Goal: Task Accomplishment & Management: Use online tool/utility

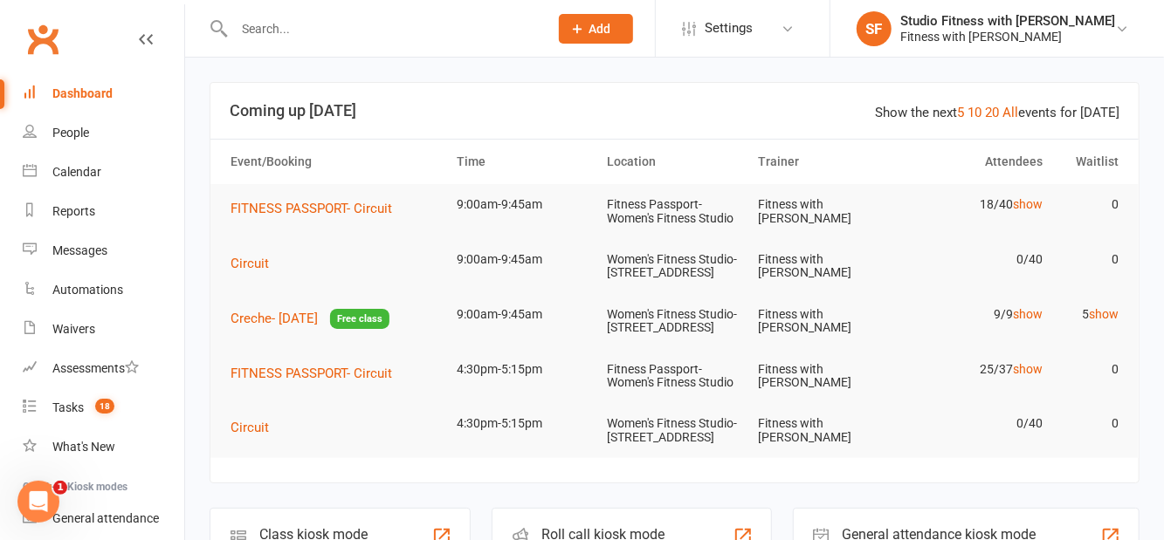
scroll to position [103, 0]
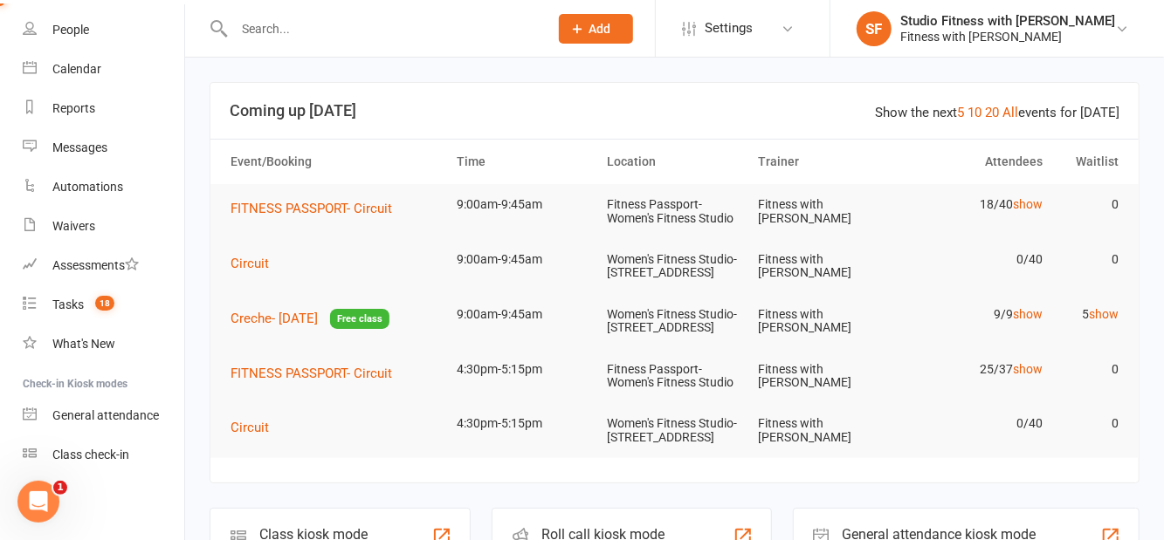
click at [111, 450] on div "Class check-in" at bounding box center [90, 455] width 77 height 14
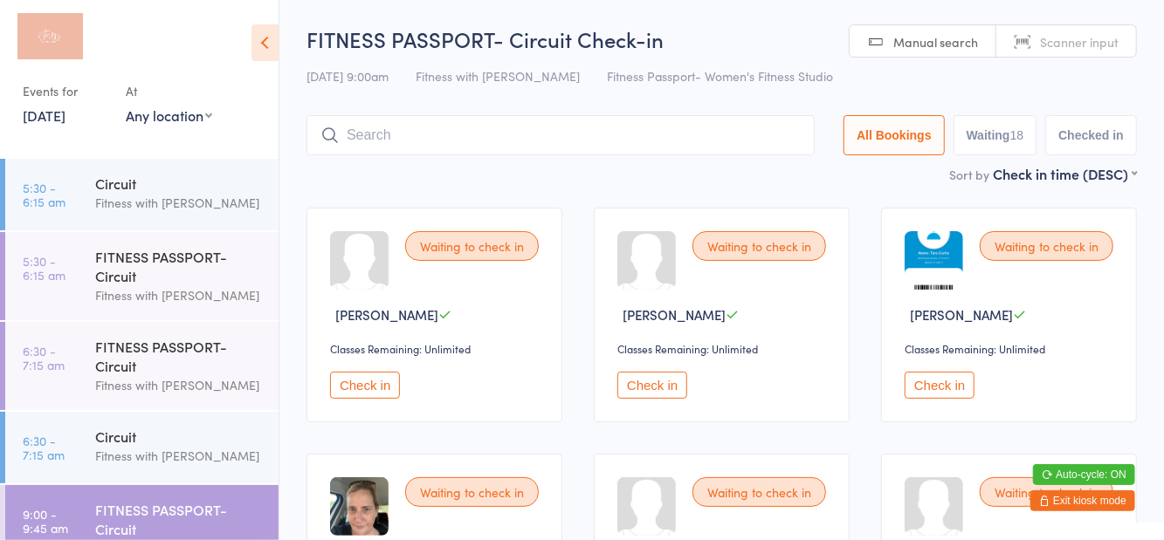
click at [168, 122] on select "Any location Women's Fitness Studio- [STREET_ADDRESS], [GEOGRAPHIC_DATA] Fitnes…" at bounding box center [169, 115] width 86 height 19
select select "1"
click at [126, 106] on select "Any location Women's Fitness Studio- [STREET_ADDRESS], [GEOGRAPHIC_DATA] Fitnes…" at bounding box center [169, 115] width 86 height 19
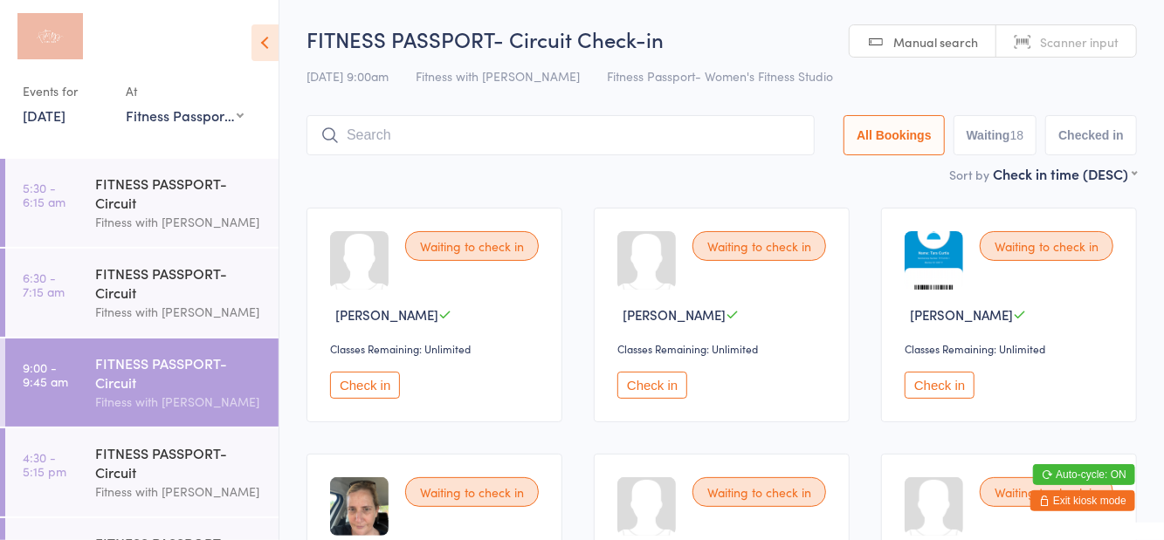
click at [993, 152] on button "Waiting 18" at bounding box center [995, 135] width 84 height 40
select select "0"
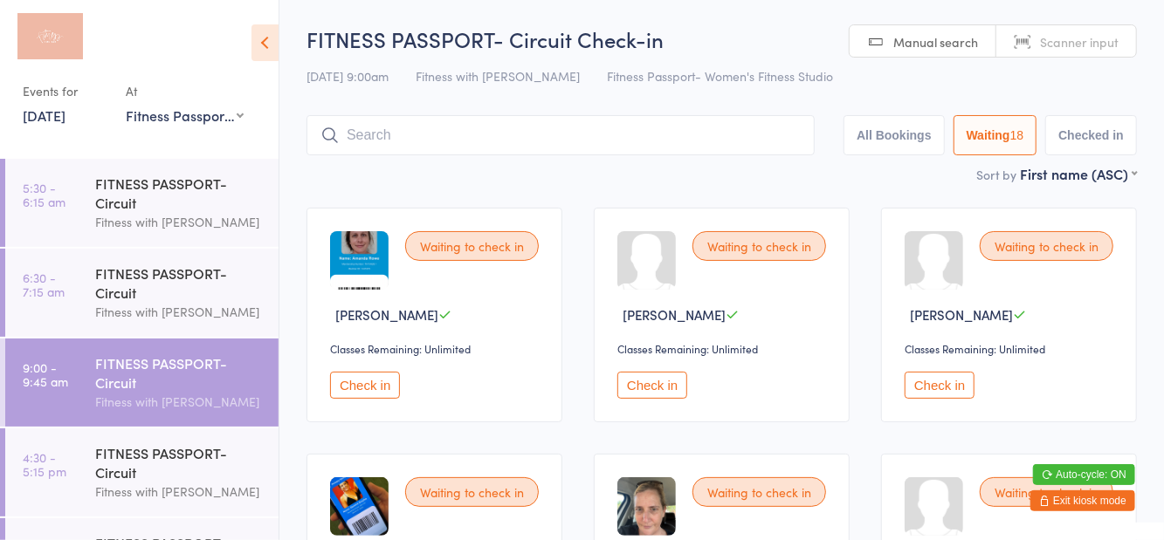
click at [274, 54] on icon at bounding box center [264, 42] width 27 height 37
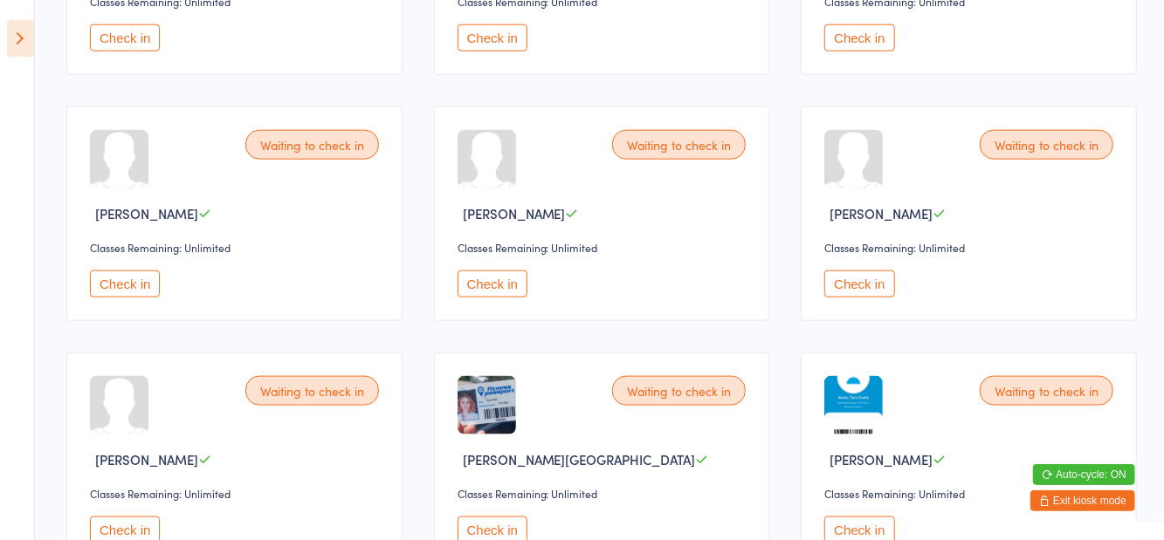
scroll to position [1087, 0]
click at [880, 522] on button "Check in" at bounding box center [859, 529] width 70 height 27
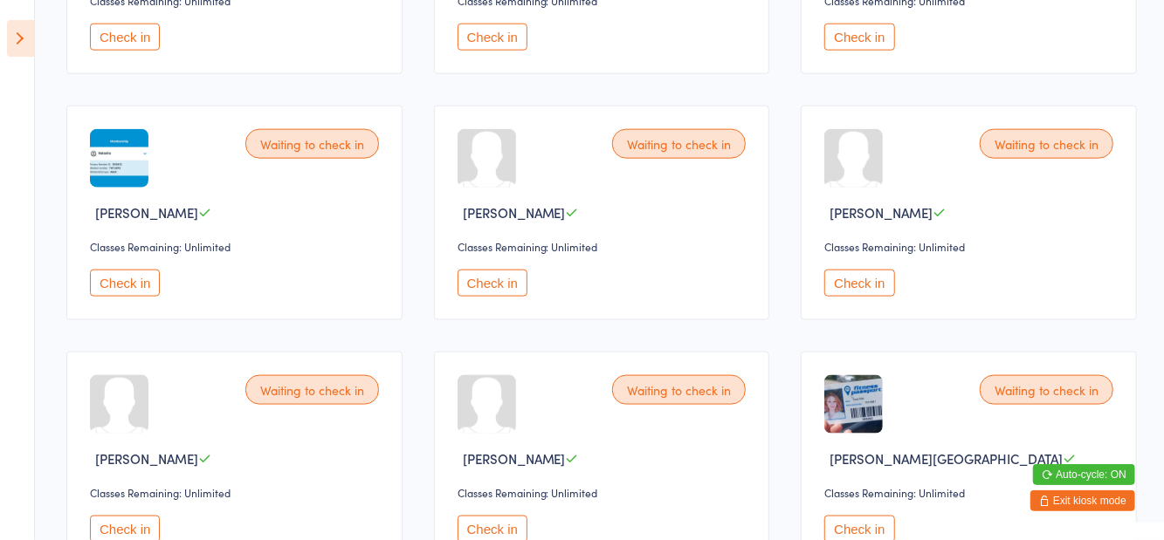
click at [25, 52] on icon at bounding box center [20, 38] width 27 height 37
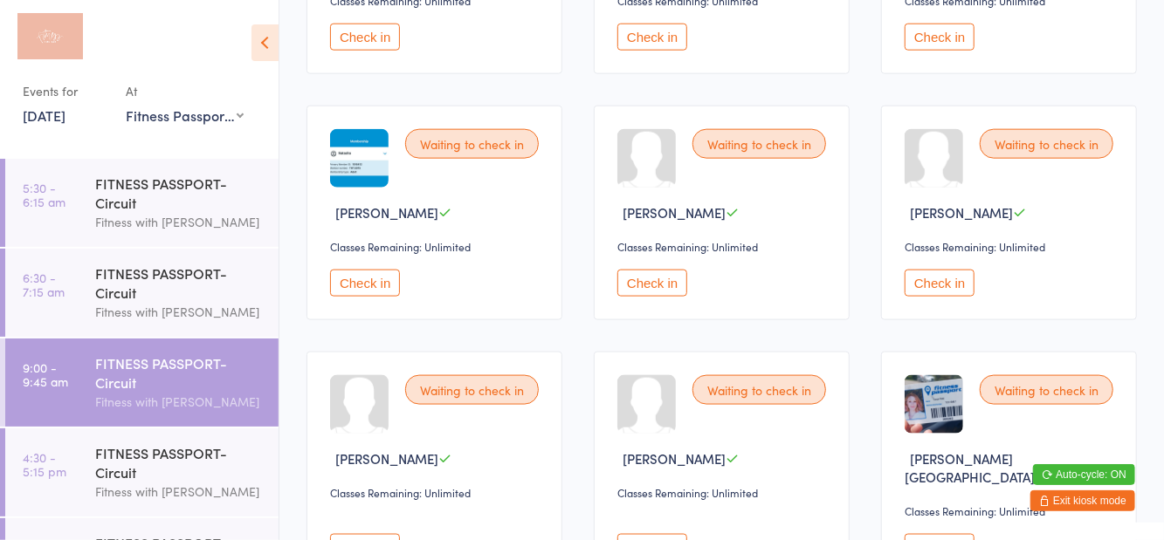
click at [173, 218] on div "Fitness with [PERSON_NAME]" at bounding box center [179, 222] width 168 height 20
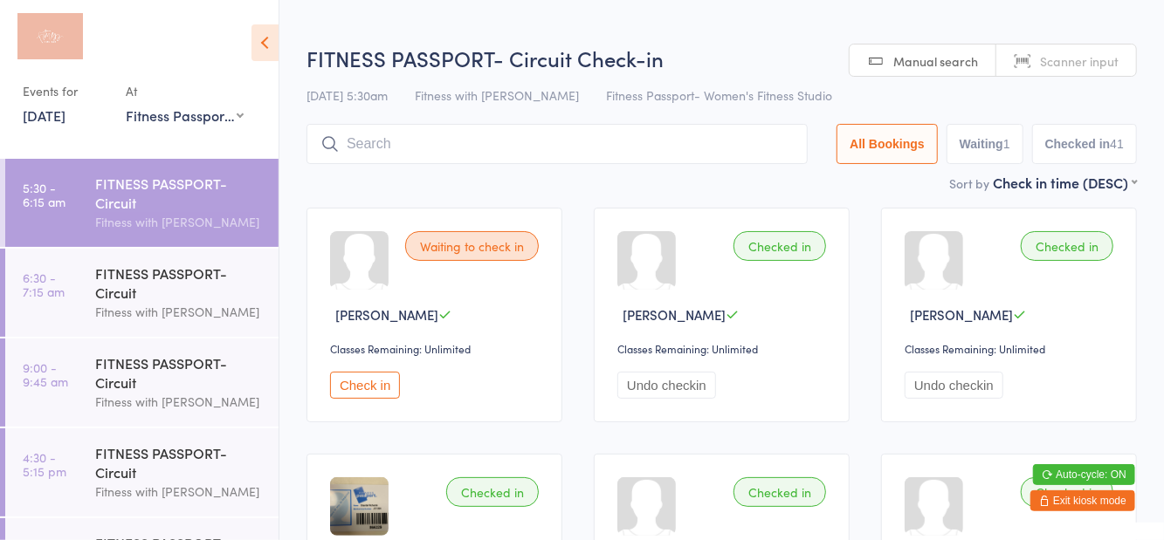
click at [774, 50] on h2 "FITNESS PASSPORT- Circuit Check-in" at bounding box center [721, 58] width 830 height 29
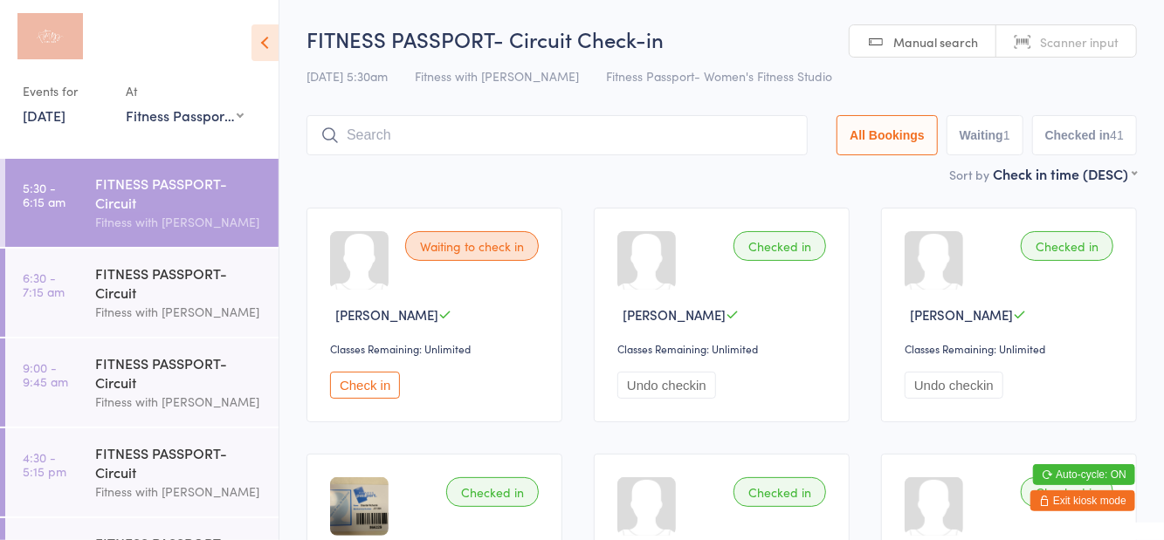
click at [197, 288] on div "FITNESS PASSPORT- Circuit" at bounding box center [179, 283] width 168 height 38
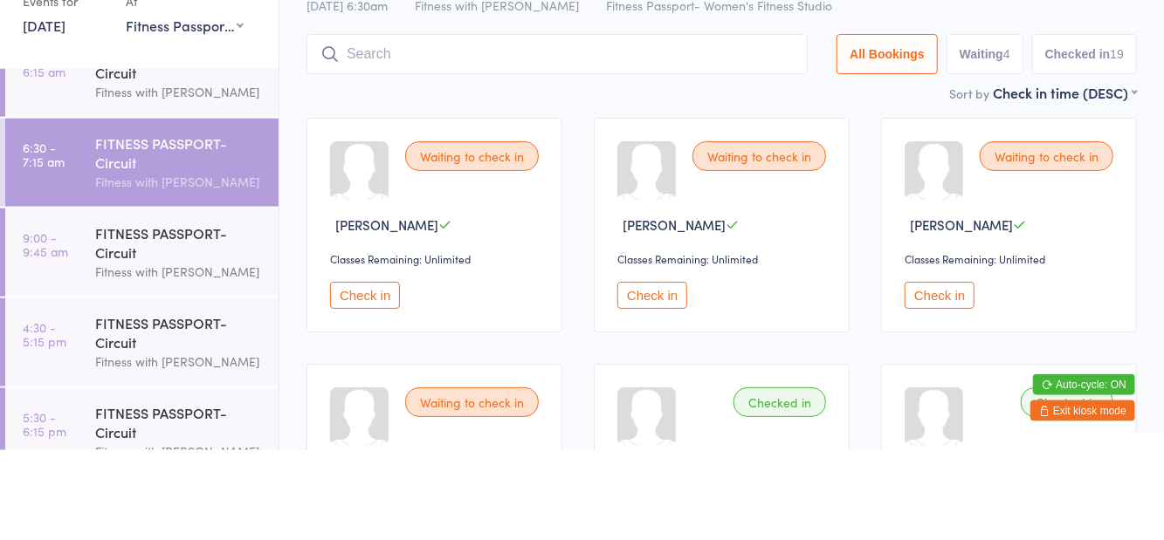
scroll to position [68, 0]
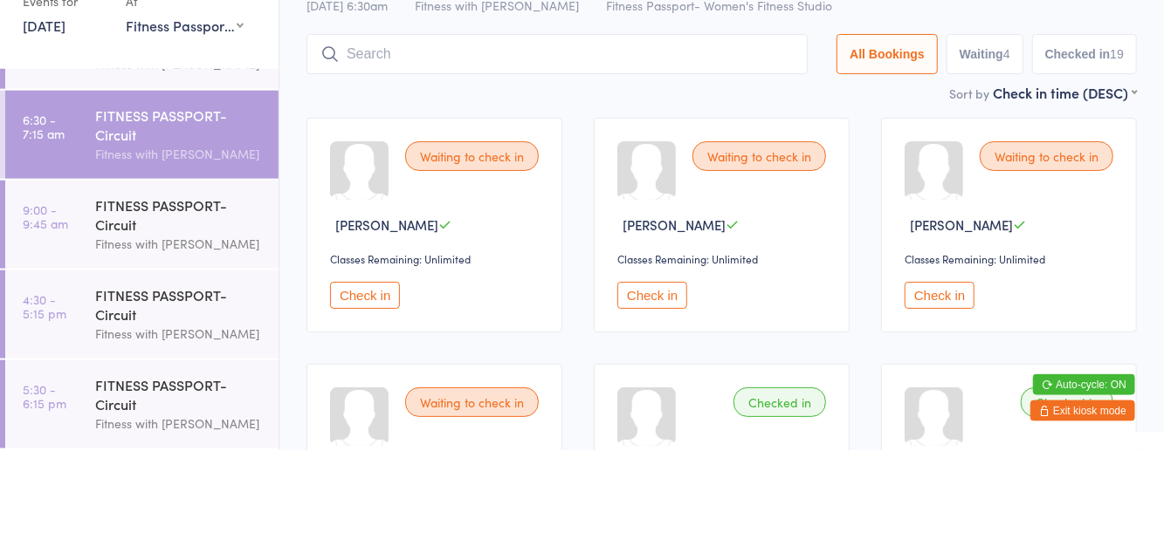
click at [243, 304] on div "FITNESS PASSPORT- Circuit" at bounding box center [179, 304] width 168 height 38
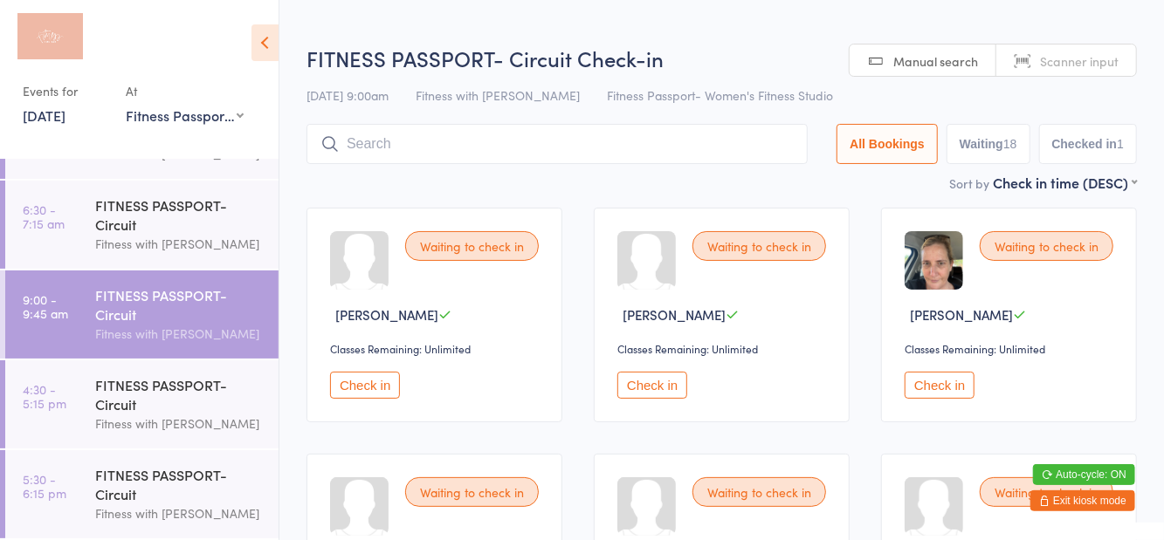
click at [977, 156] on button "Waiting 18" at bounding box center [988, 144] width 84 height 40
select select "0"
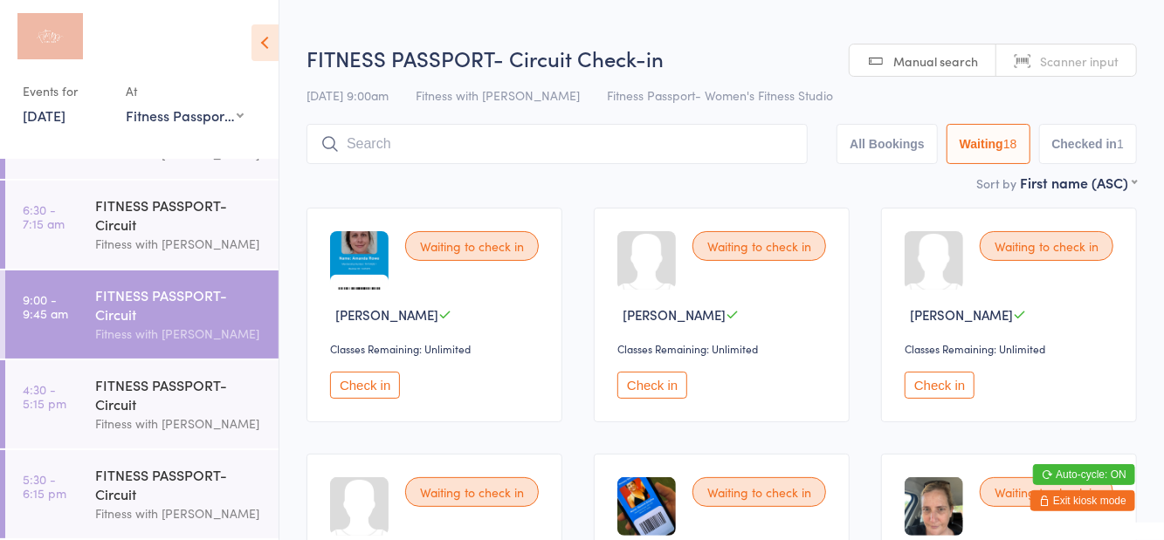
click at [278, 49] on icon at bounding box center [264, 42] width 27 height 37
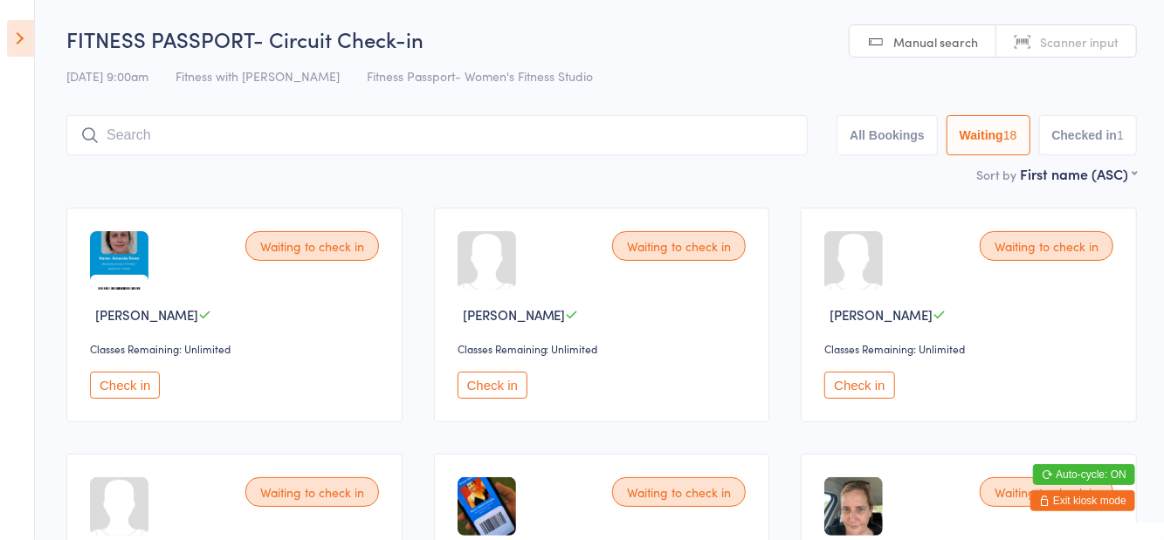
click at [571, 140] on input "search" at bounding box center [436, 135] width 741 height 40
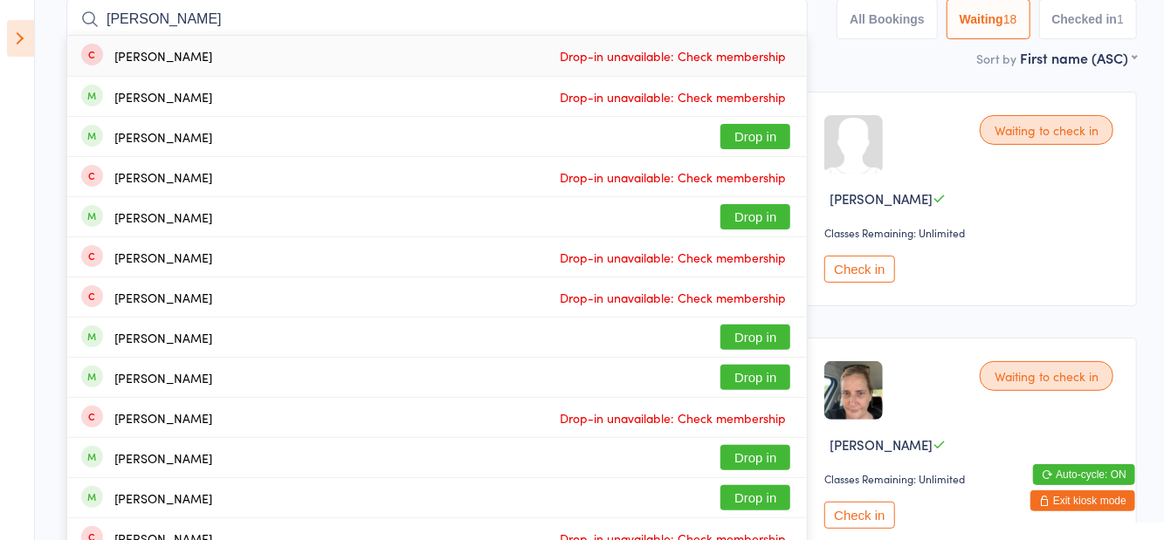
type input "[PERSON_NAME]"
click at [763, 148] on button "Drop in" at bounding box center [755, 136] width 70 height 25
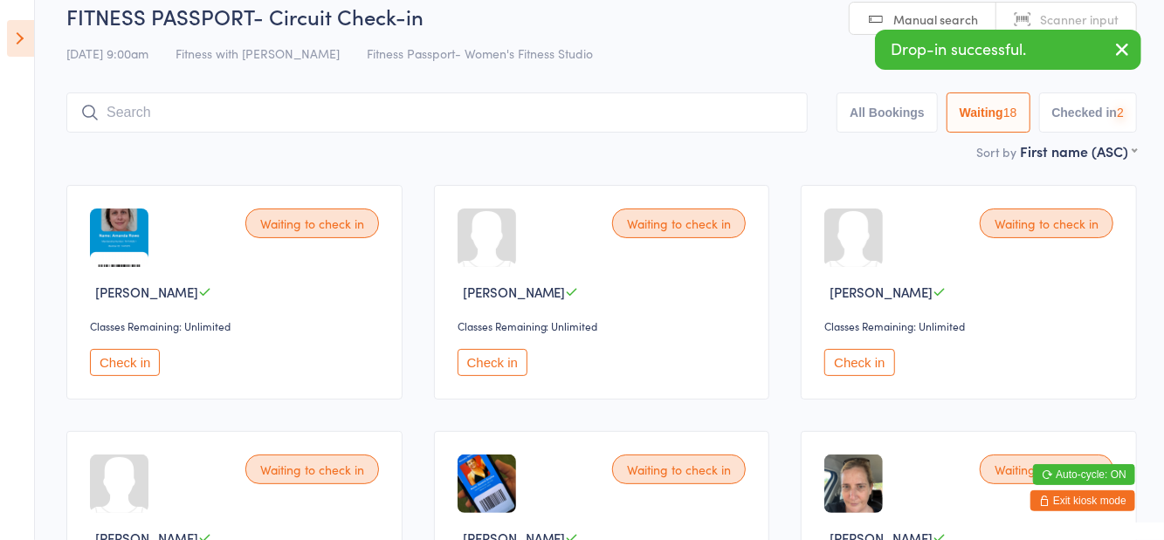
scroll to position [19, 0]
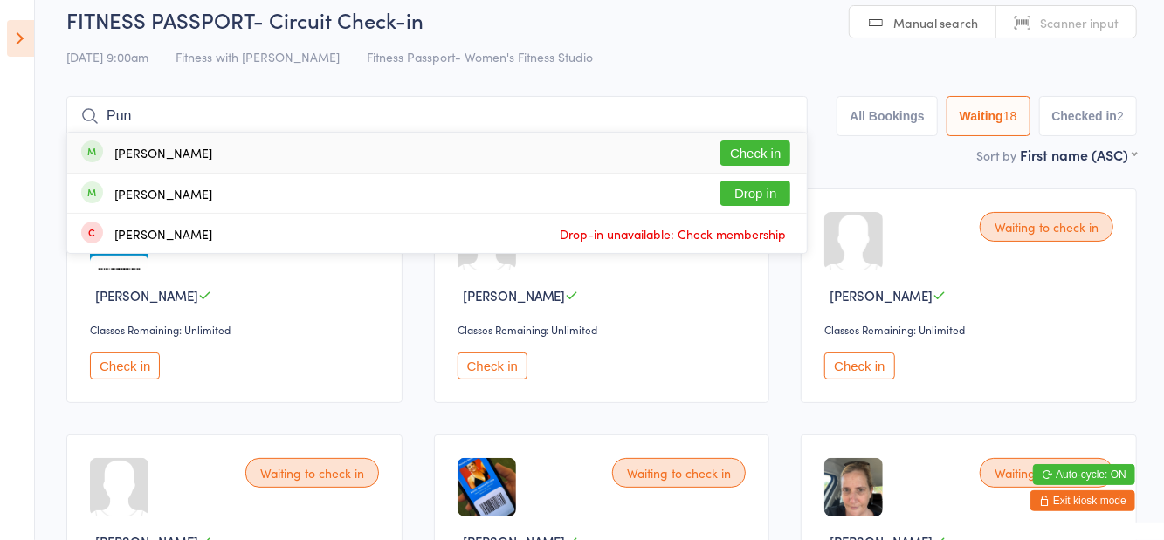
type input "Pun"
click at [754, 154] on button "Check in" at bounding box center [755, 153] width 70 height 25
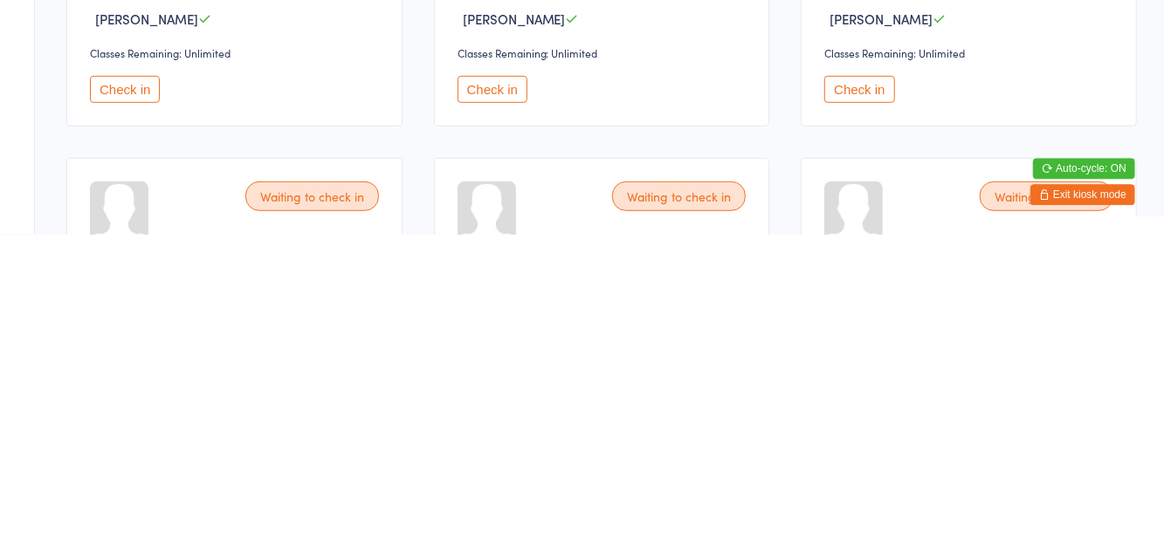
click at [306, 414] on div "Waiting to check in [PERSON_NAME] Classes Remaining: Unlimited Check in" at bounding box center [234, 325] width 336 height 215
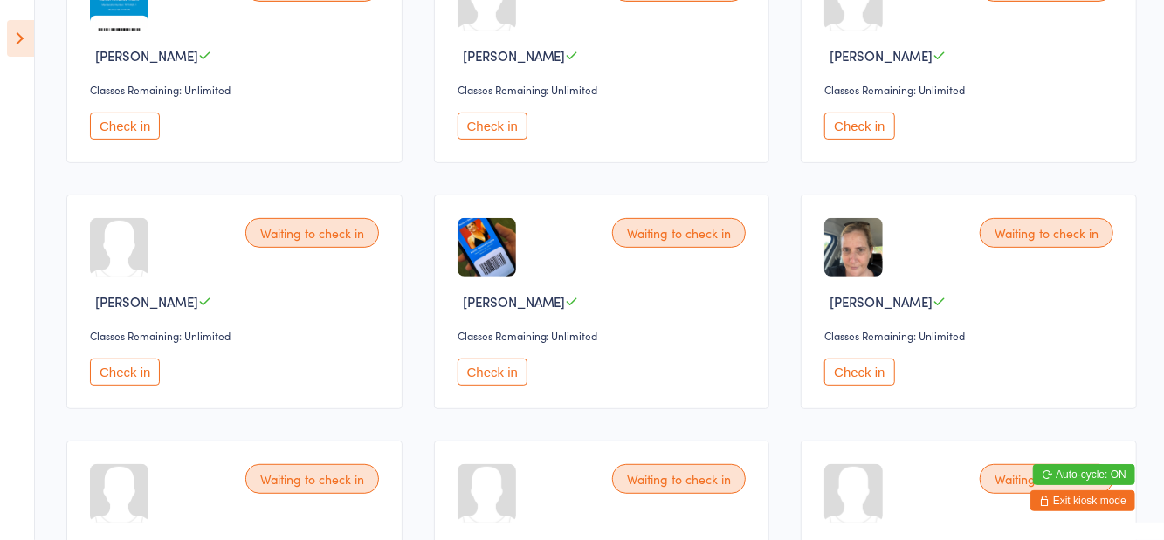
scroll to position [260, 0]
click at [857, 381] on button "Check in" at bounding box center [859, 371] width 70 height 27
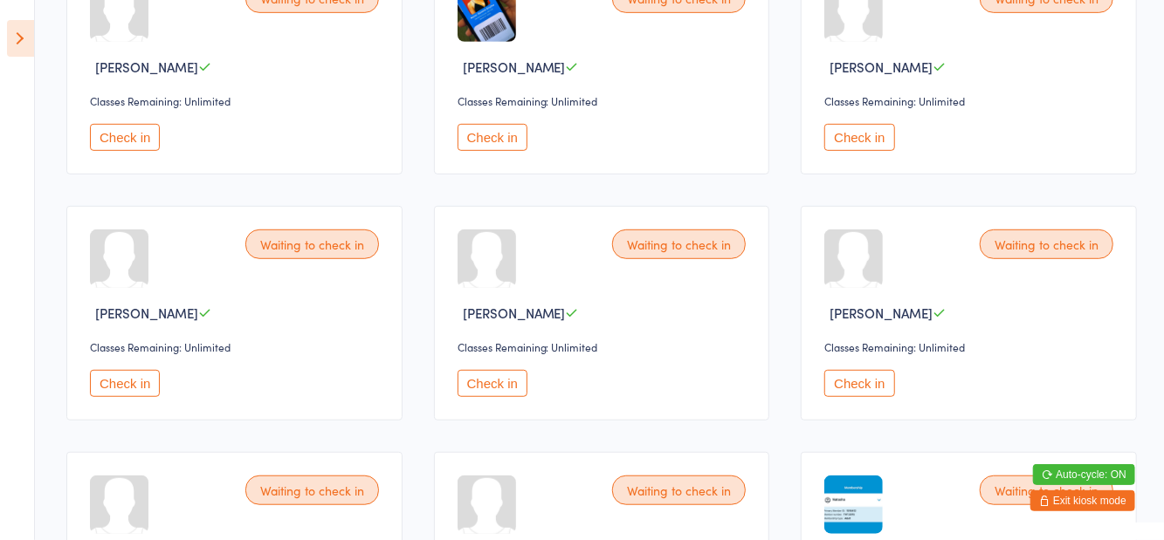
scroll to position [532, 0]
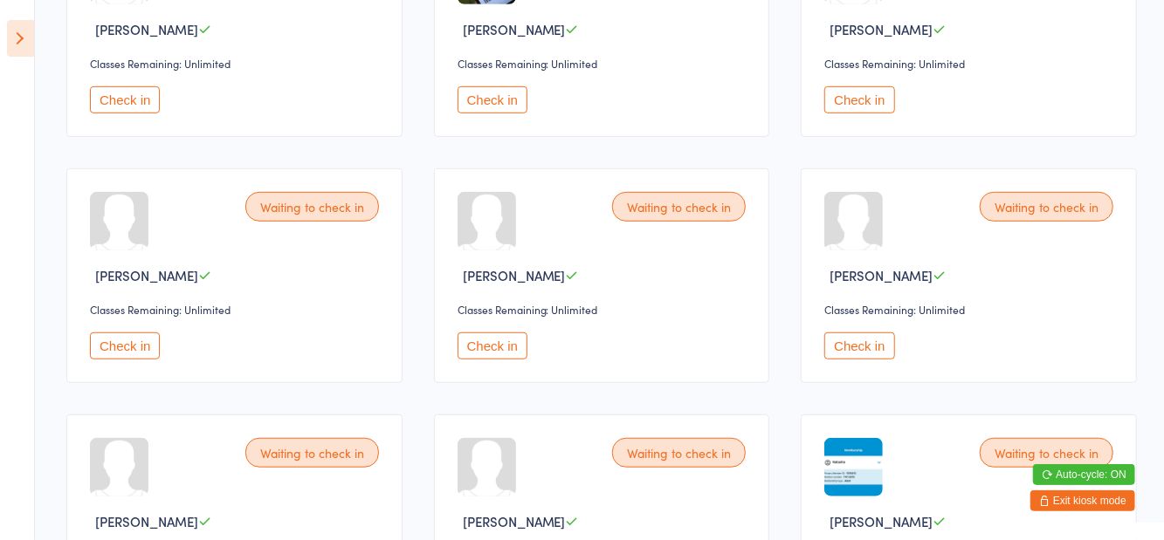
click at [850, 353] on button "Check in" at bounding box center [859, 346] width 70 height 27
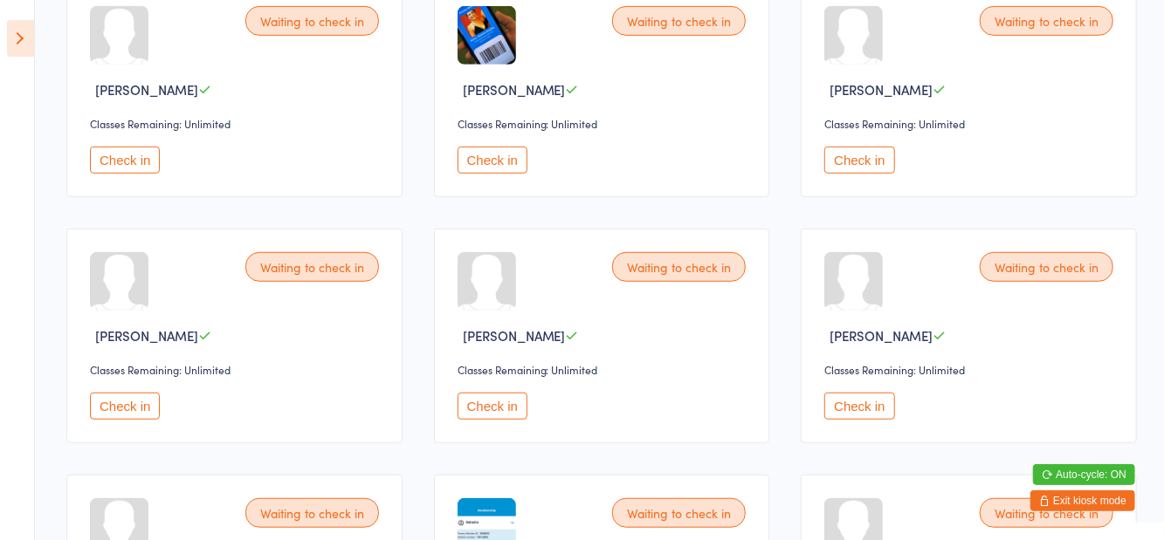
scroll to position [475, 0]
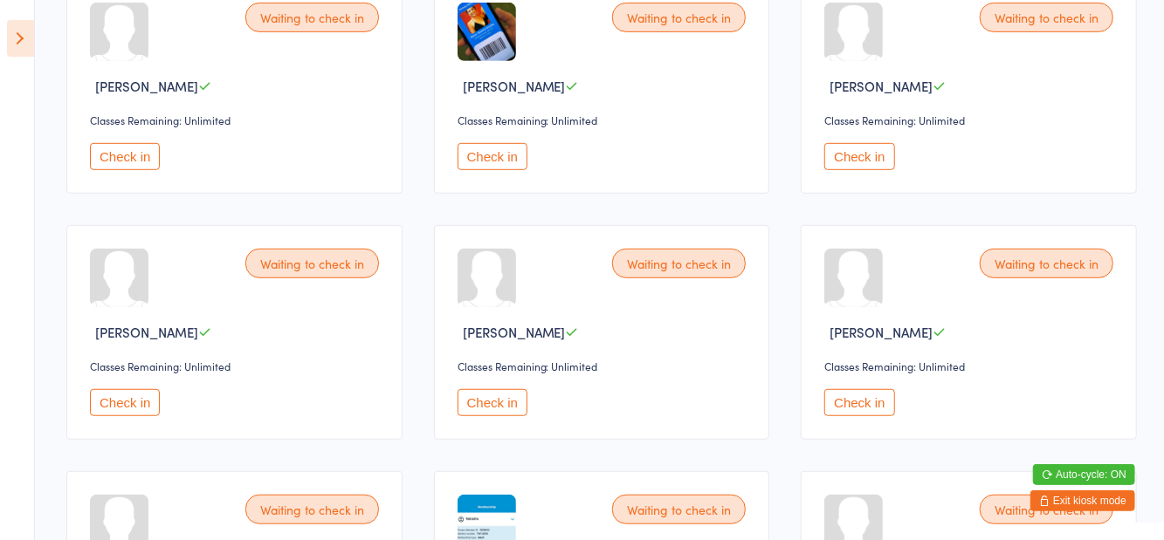
click at [862, 400] on button "Check in" at bounding box center [859, 402] width 70 height 27
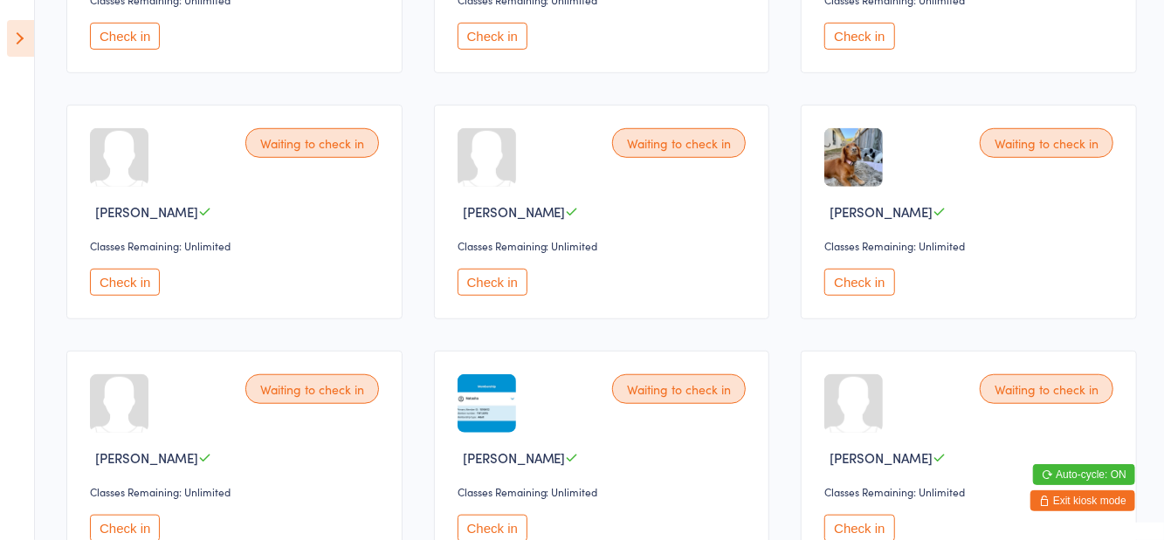
scroll to position [597, 0]
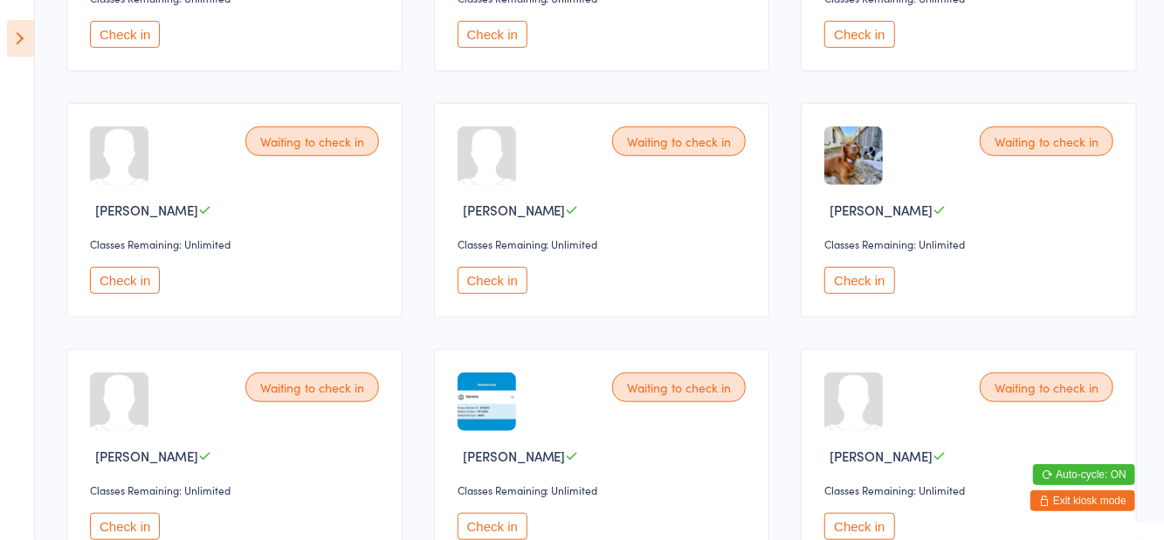
click at [858, 531] on button "Check in" at bounding box center [859, 526] width 70 height 27
click at [883, 286] on button "Check in" at bounding box center [859, 280] width 70 height 27
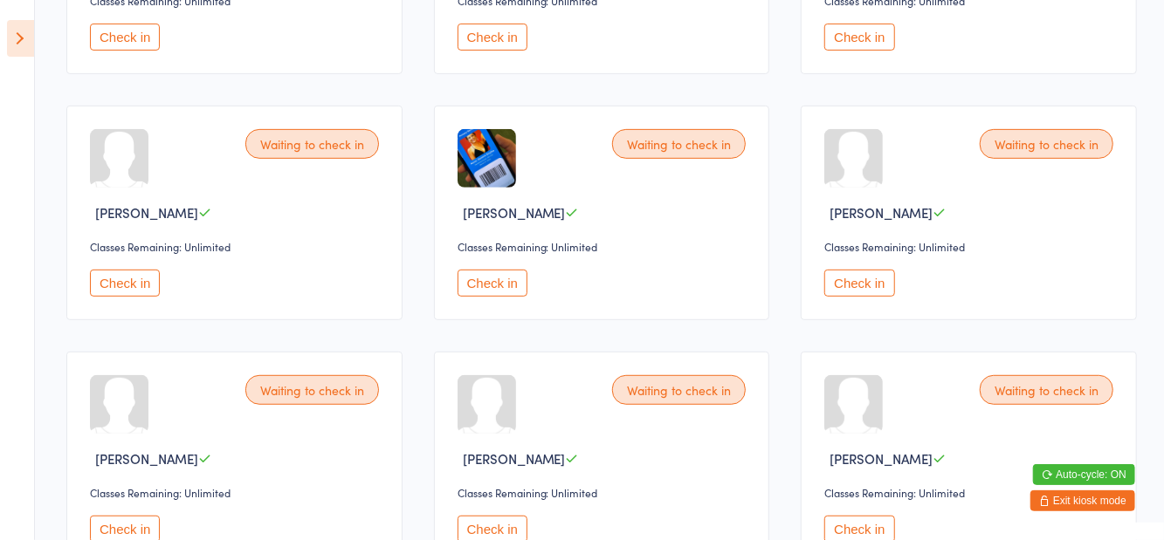
scroll to position [361, 0]
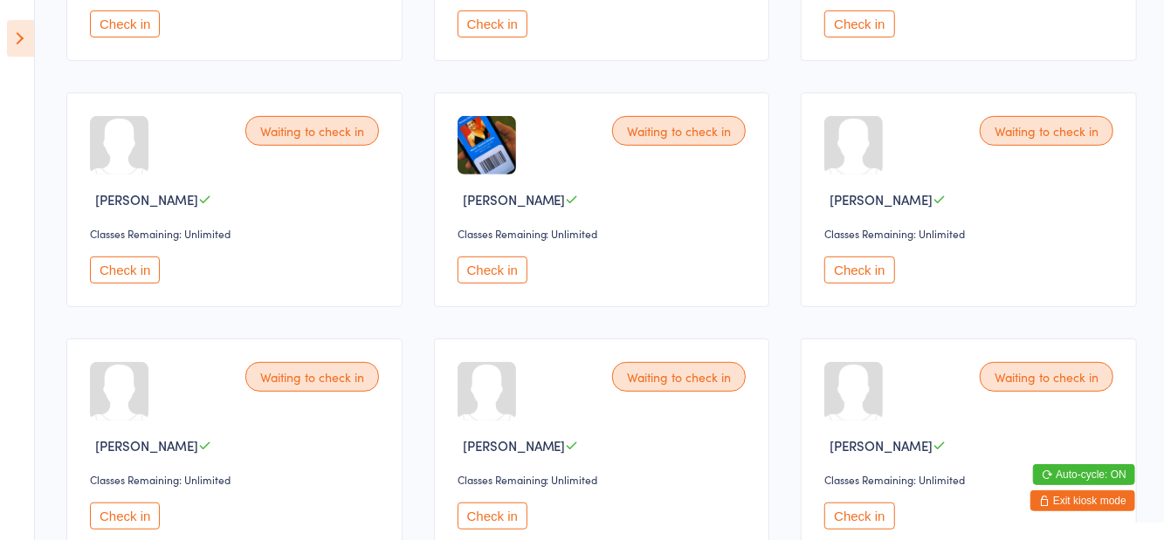
click at [869, 276] on button "Check in" at bounding box center [859, 270] width 70 height 27
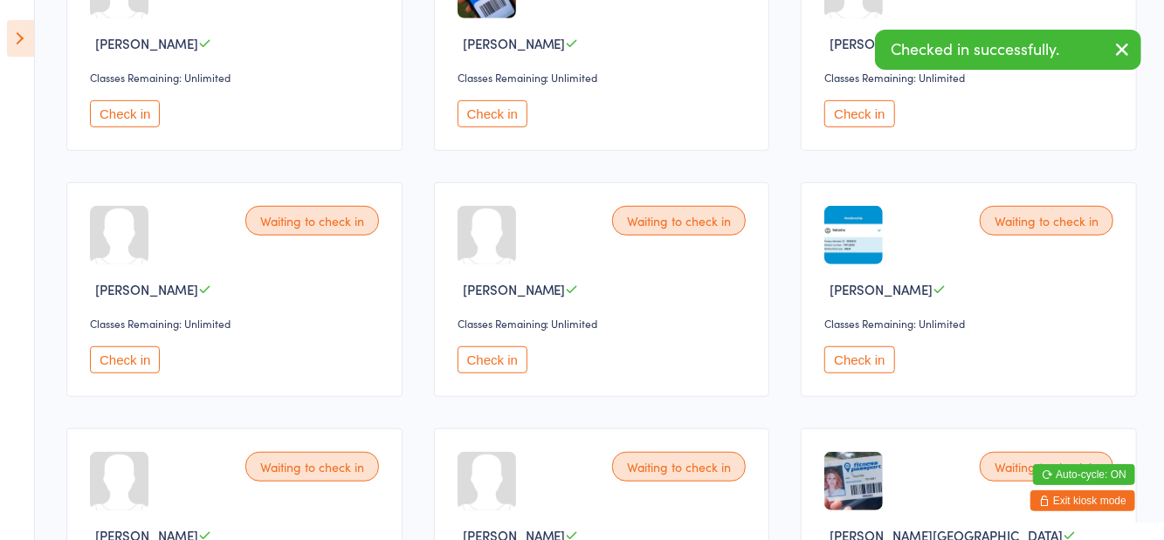
scroll to position [537, 0]
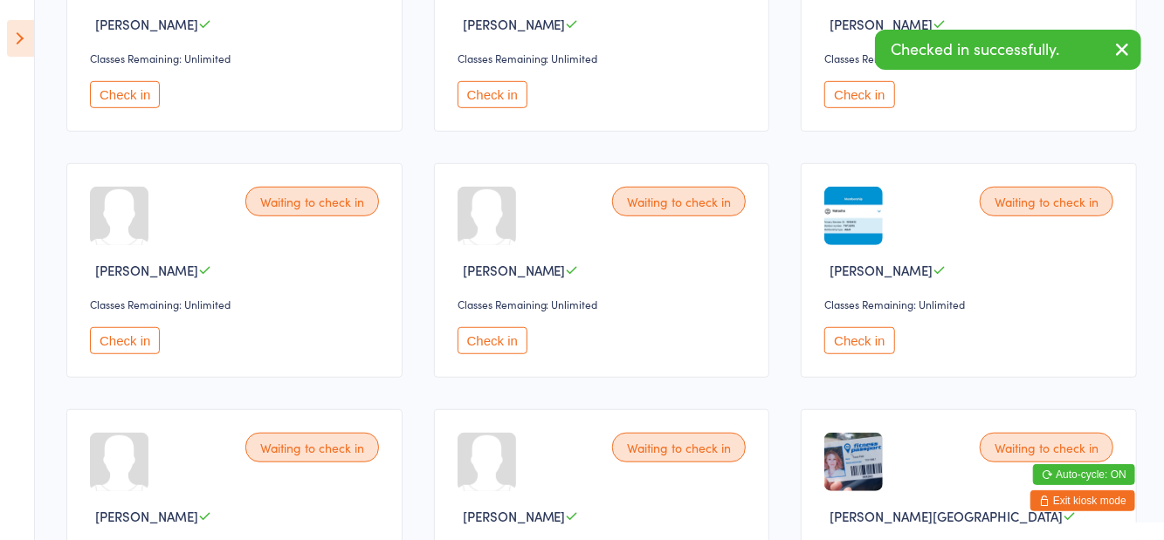
click at [524, 346] on button "Check in" at bounding box center [492, 340] width 70 height 27
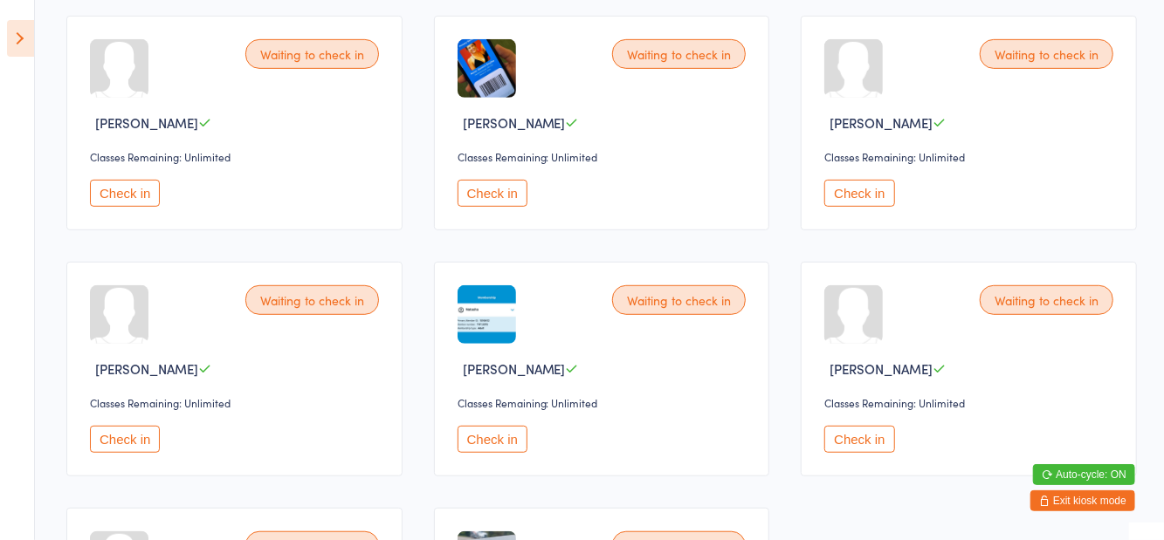
scroll to position [457, 0]
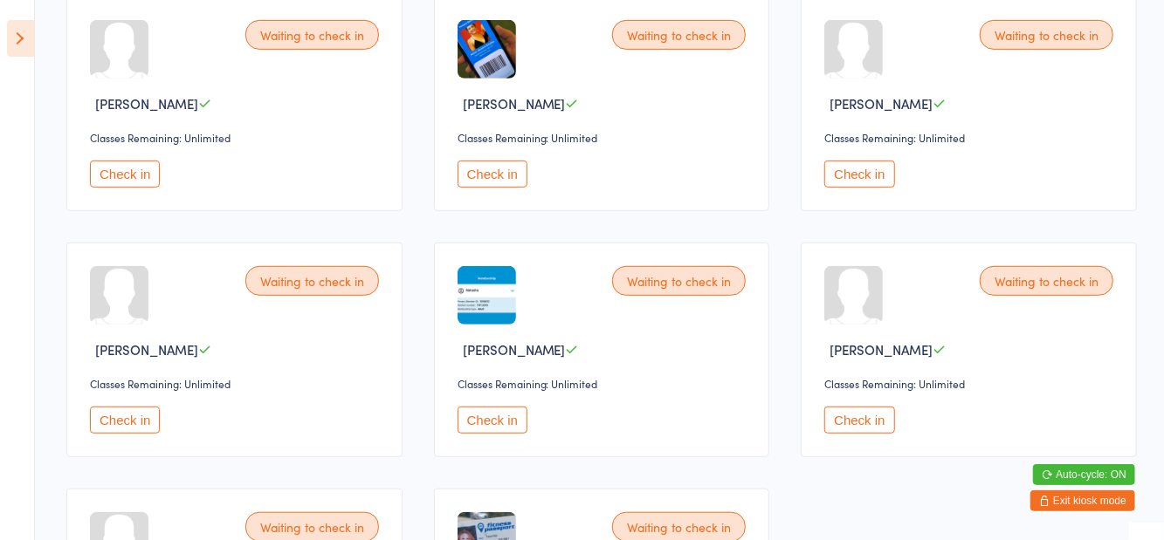
click at [499, 408] on button "Check in" at bounding box center [492, 420] width 70 height 27
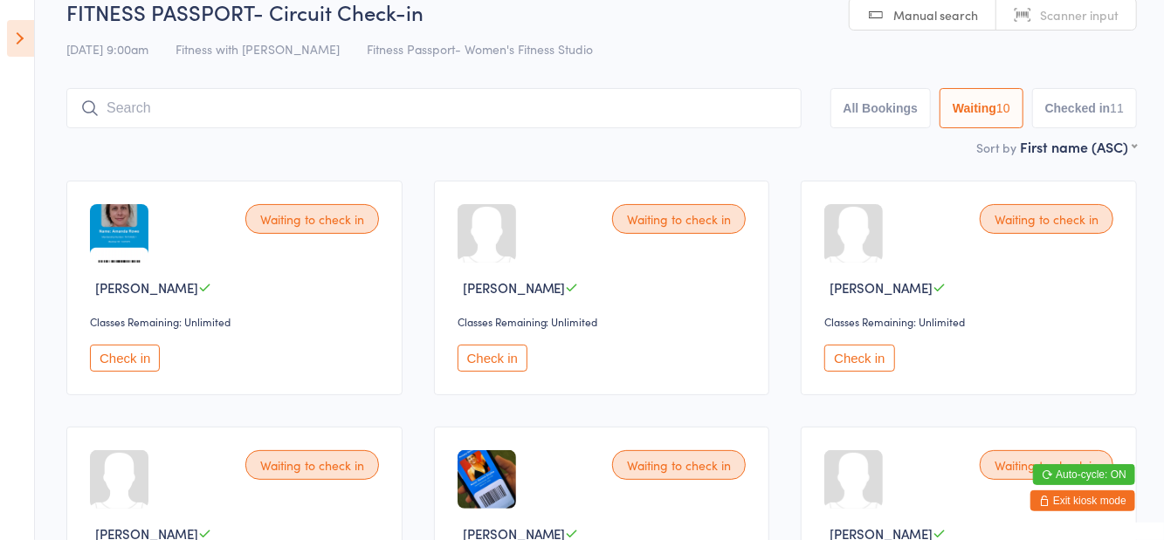
scroll to position [40, 0]
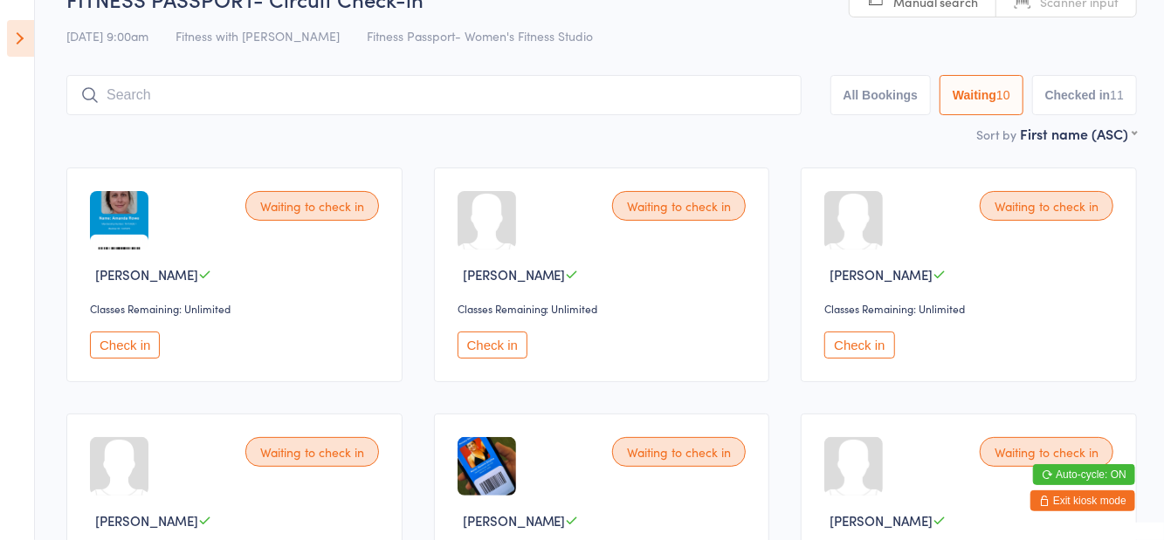
click at [512, 339] on button "Check in" at bounding box center [492, 345] width 70 height 27
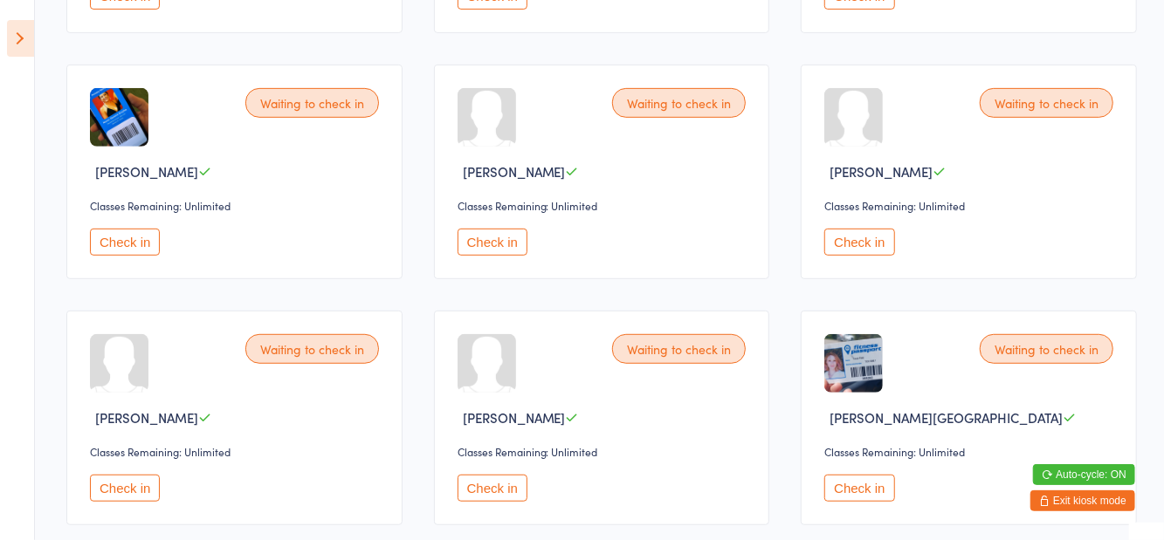
scroll to position [410, 0]
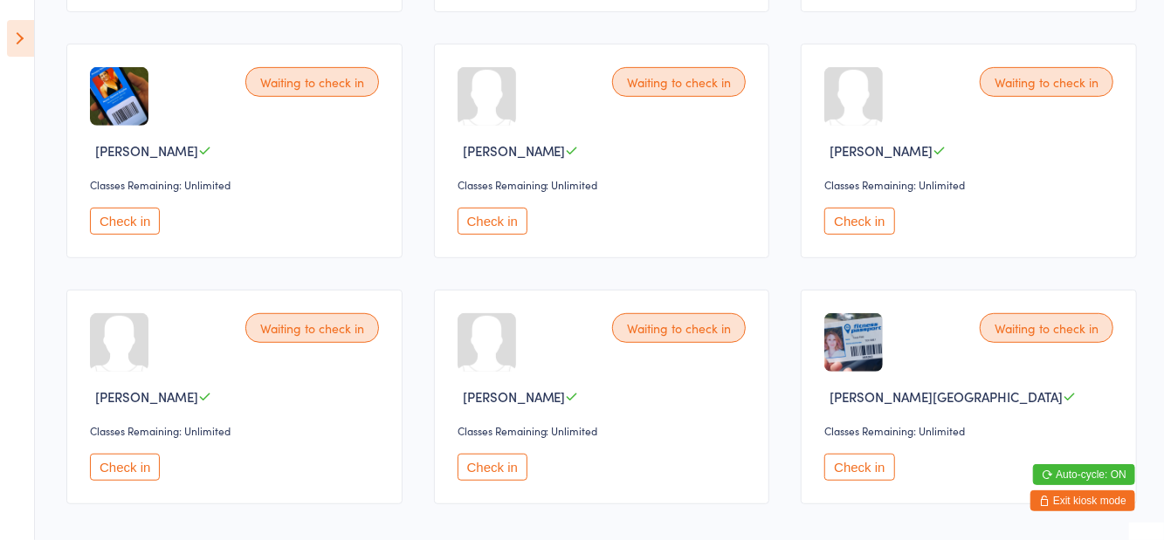
click at [475, 471] on button "Check in" at bounding box center [492, 467] width 70 height 27
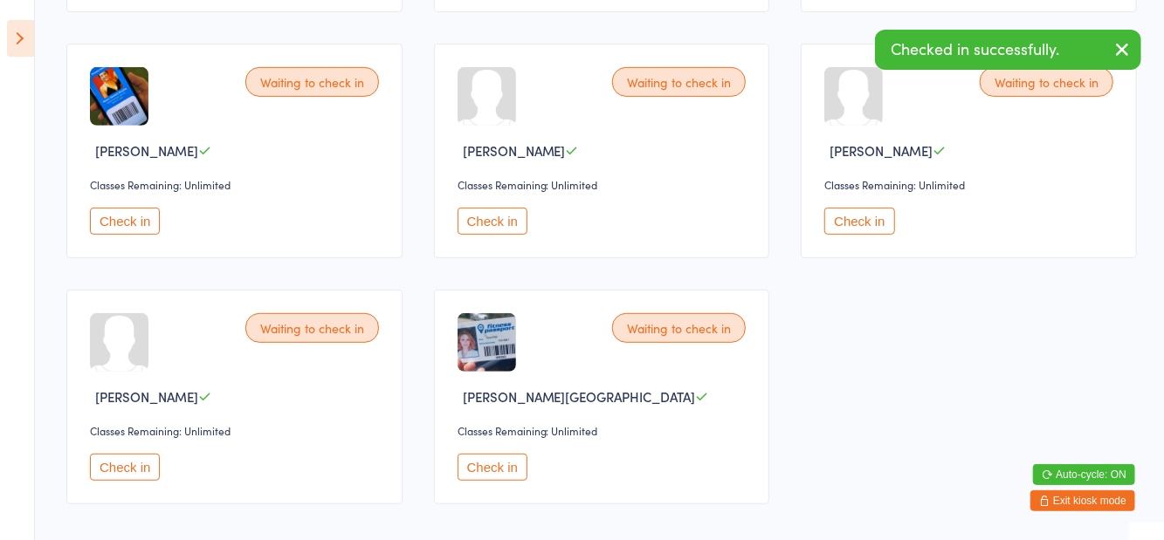
click at [508, 229] on button "Check in" at bounding box center [492, 221] width 70 height 27
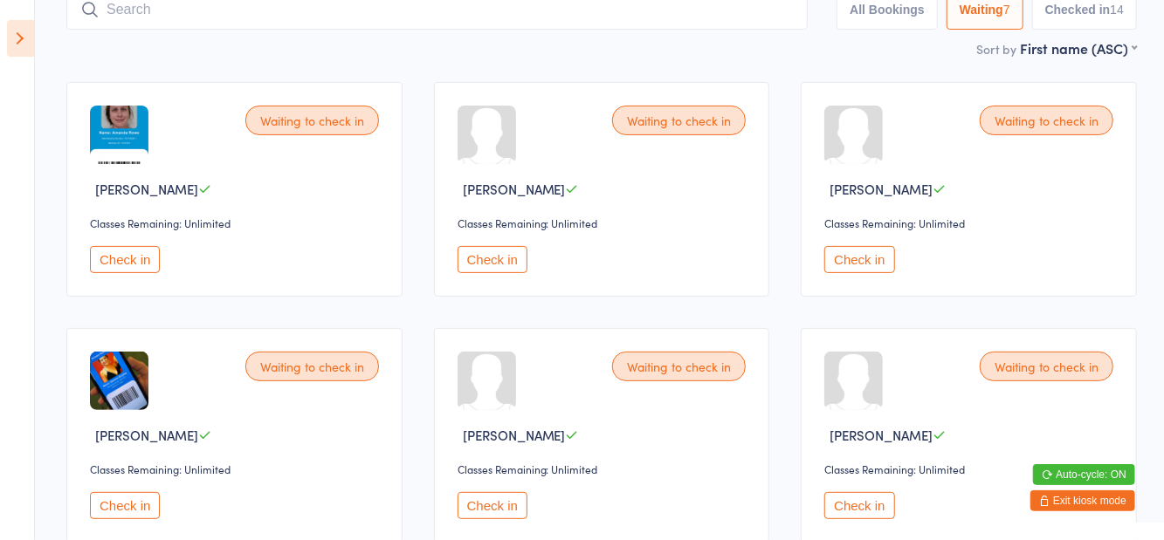
scroll to position [120, 0]
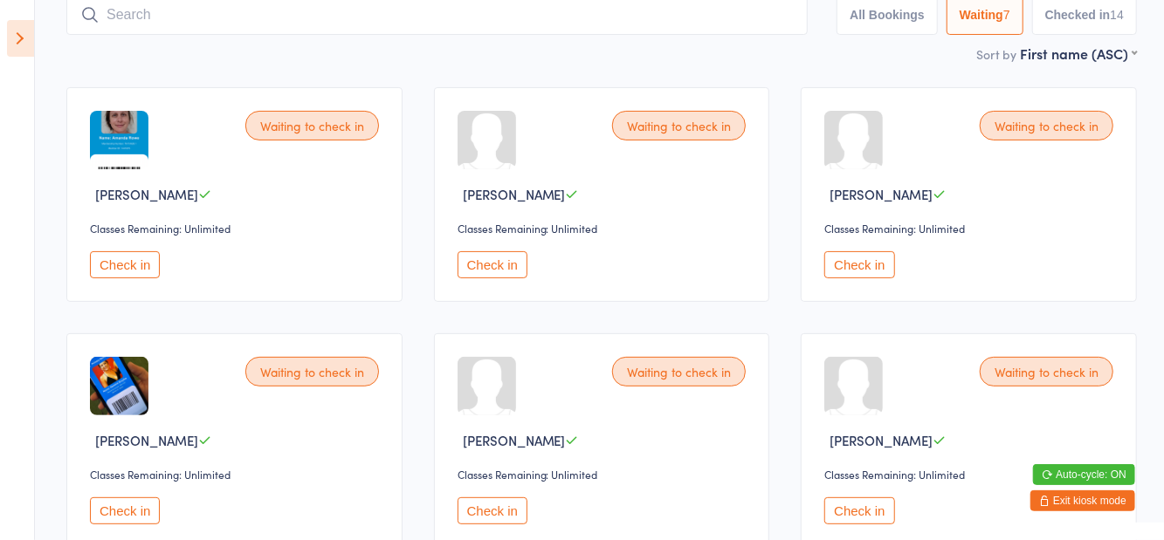
click at [863, 277] on button "Check in" at bounding box center [859, 264] width 70 height 27
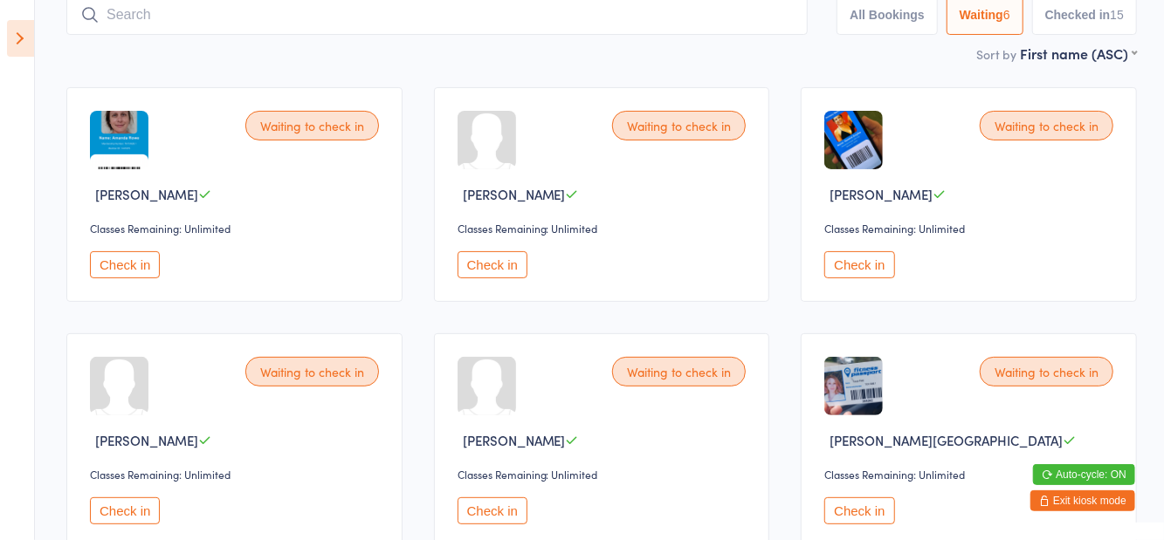
click at [857, 271] on button "Check in" at bounding box center [859, 264] width 70 height 27
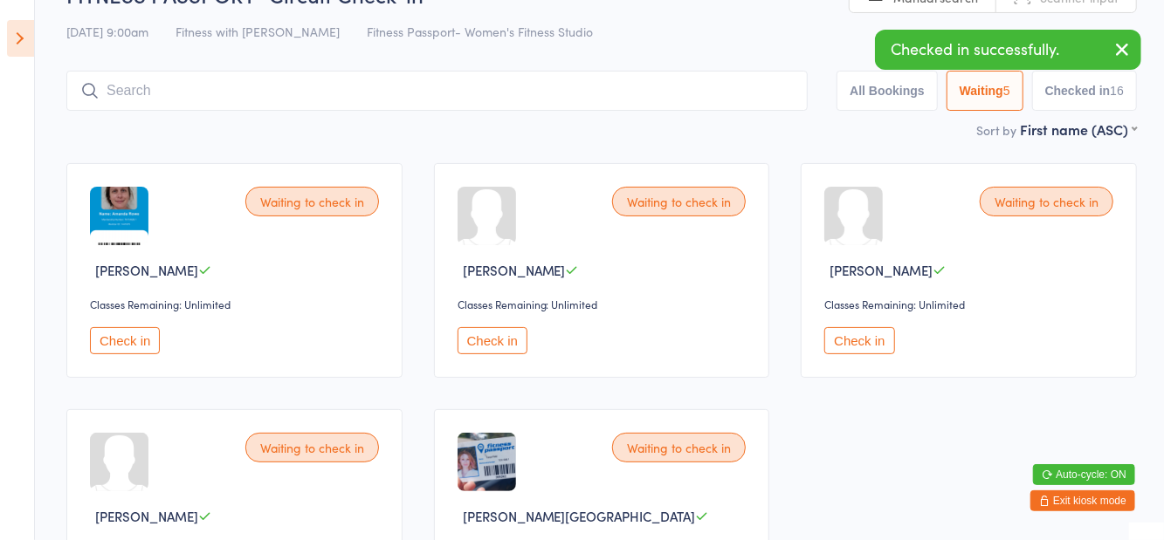
scroll to position [0, 0]
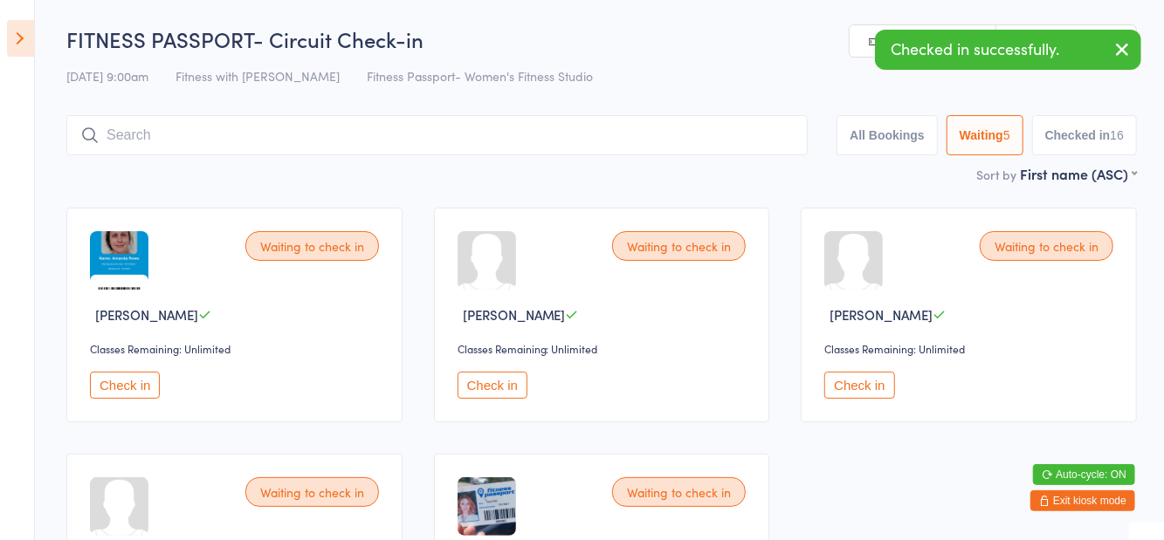
click at [277, 139] on input "search" at bounding box center [436, 135] width 741 height 40
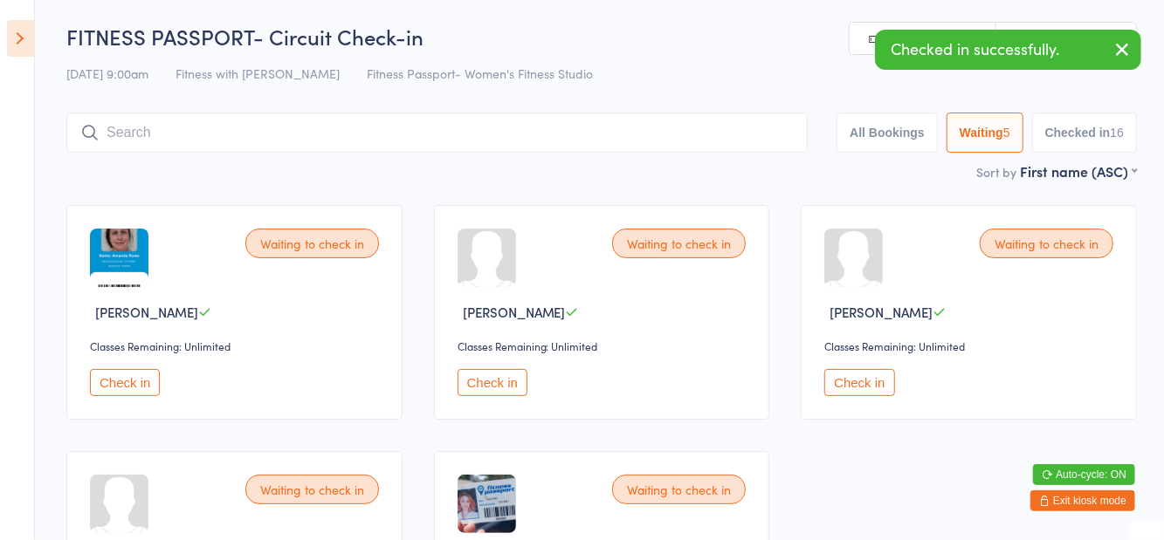
scroll to position [116, 0]
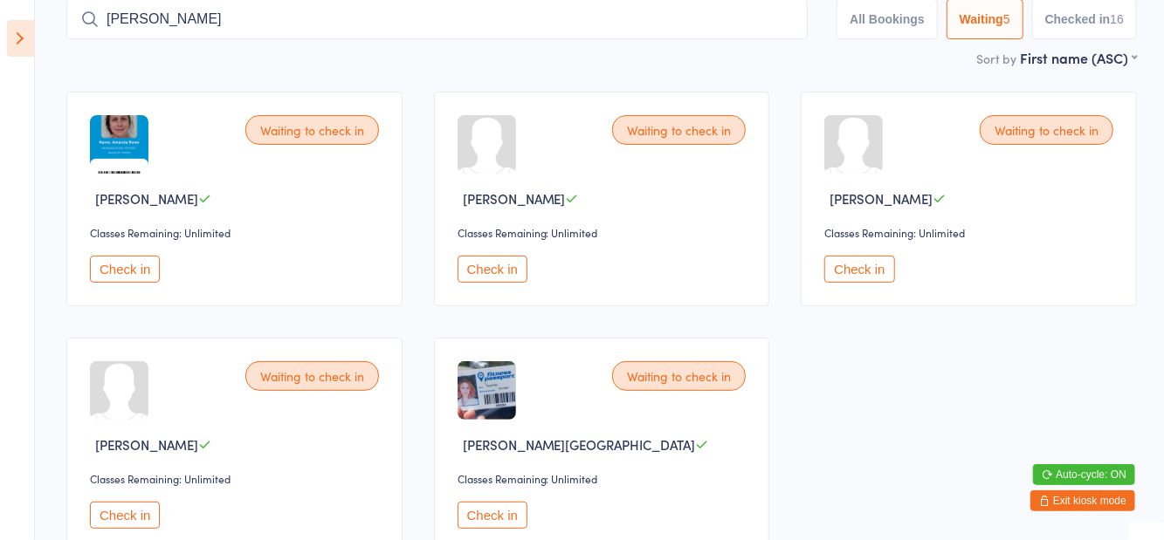
type input "[PERSON_NAME]"
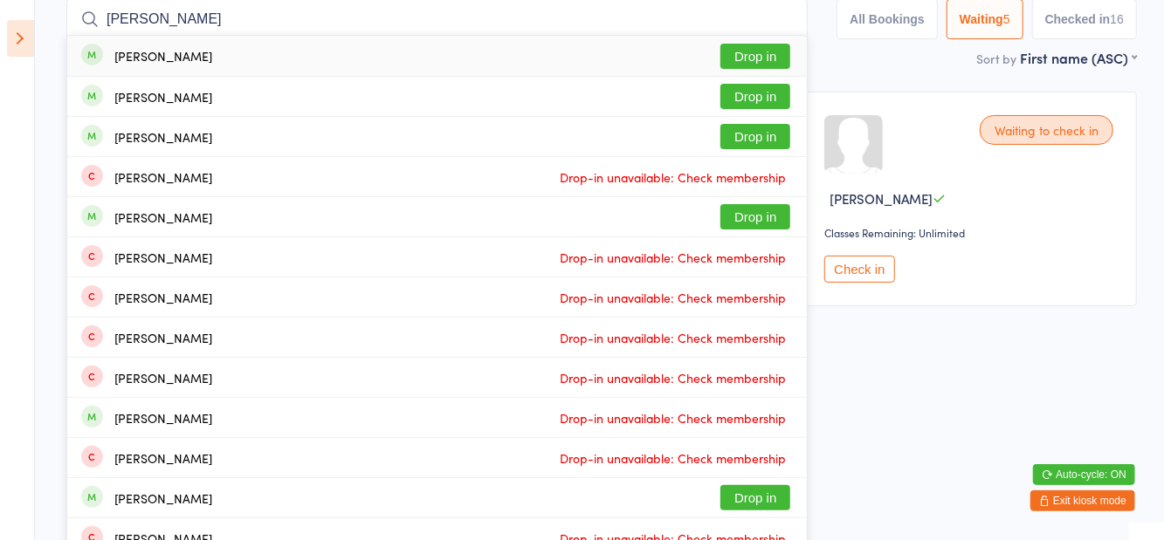
click at [759, 65] on button "Drop in" at bounding box center [755, 56] width 70 height 25
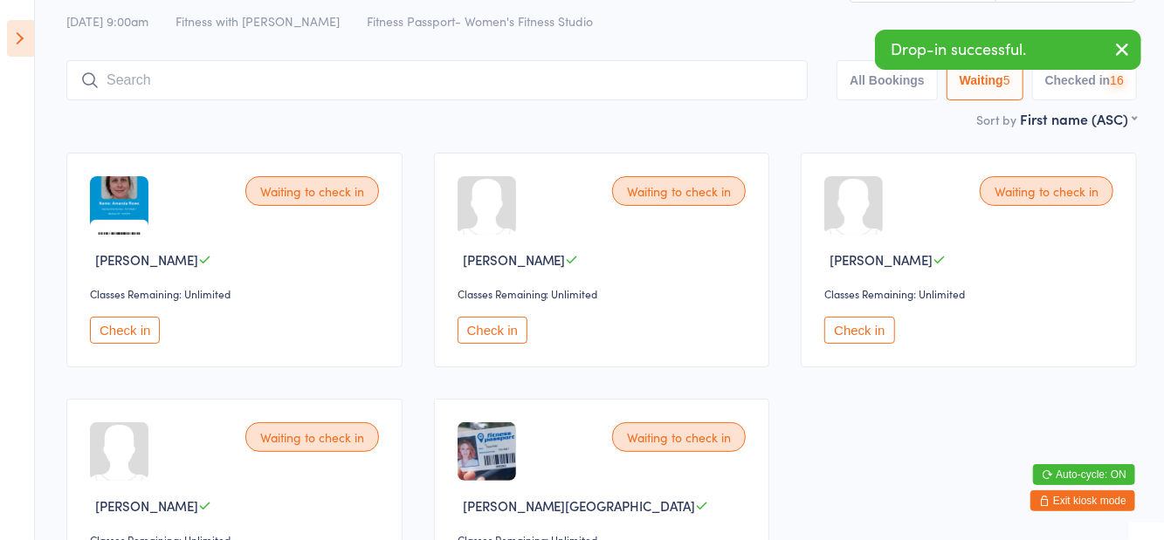
scroll to position [19, 0]
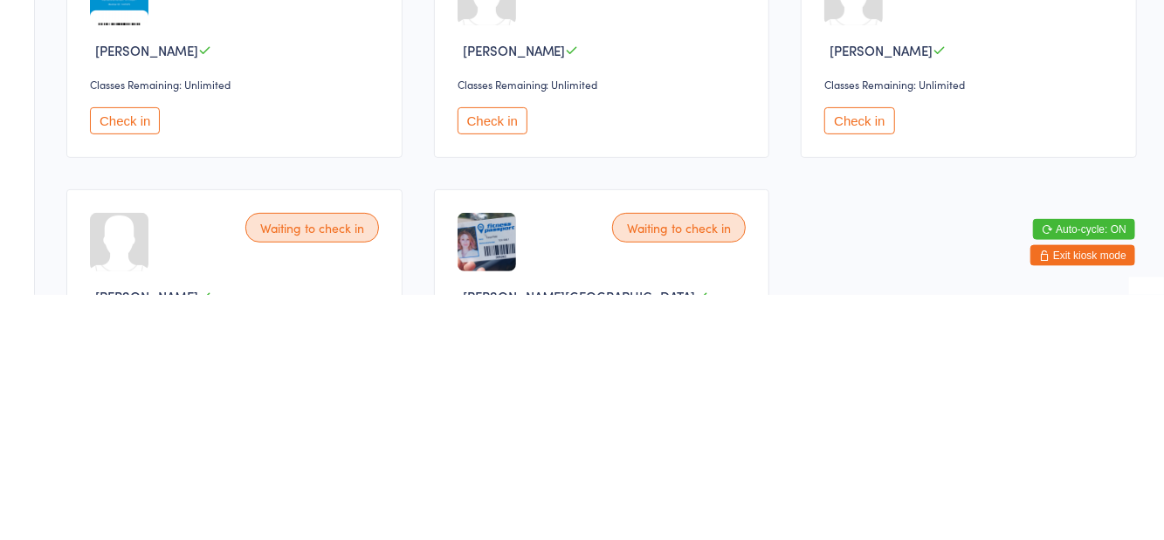
click at [133, 374] on button "Check in" at bounding box center [125, 366] width 70 height 27
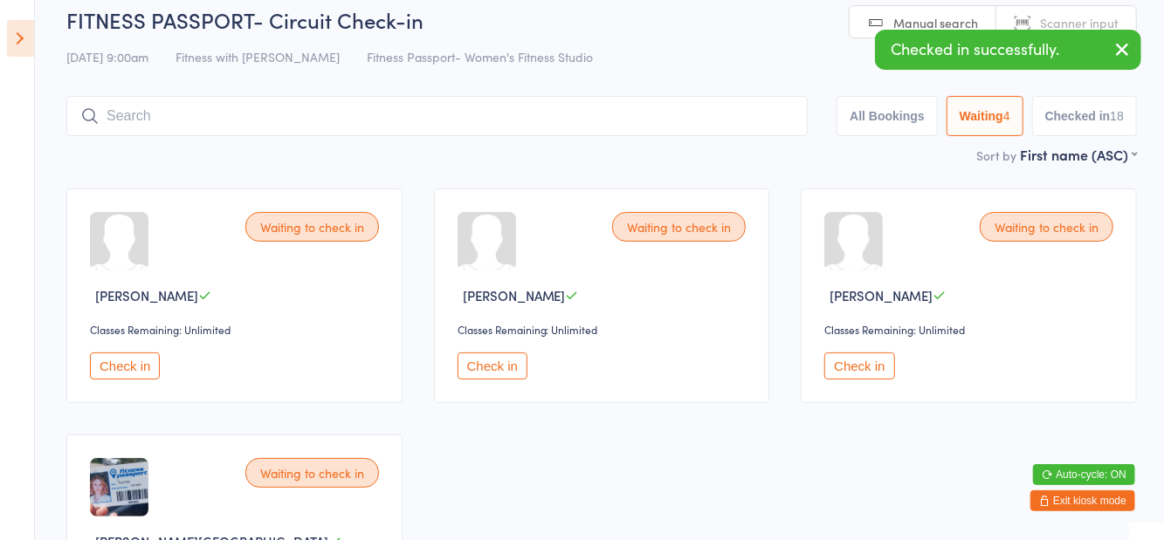
click at [145, 364] on button "Check in" at bounding box center [125, 366] width 70 height 27
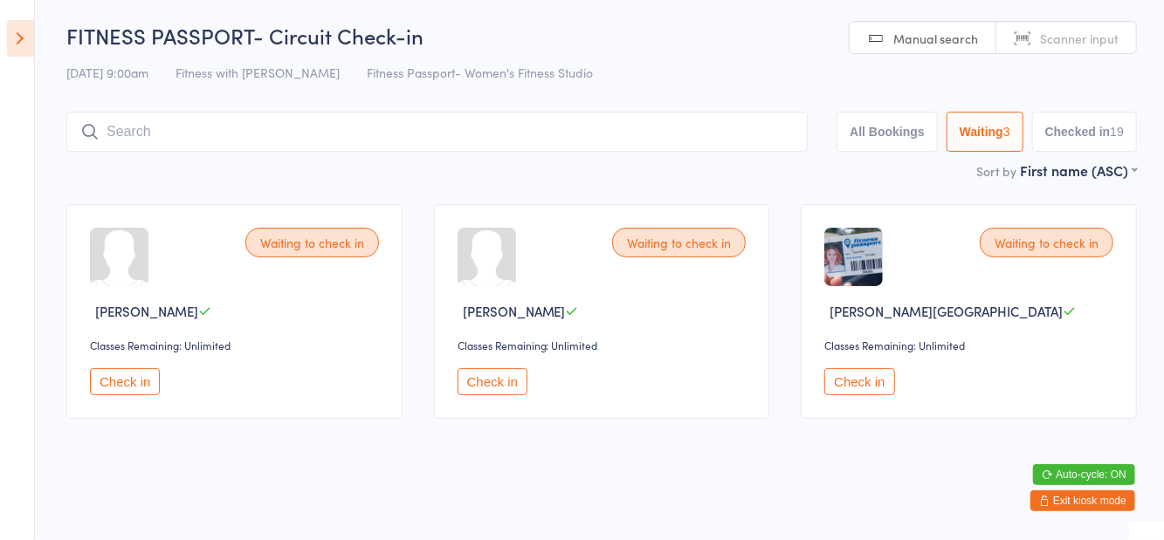
click at [505, 386] on button "Check in" at bounding box center [492, 381] width 70 height 27
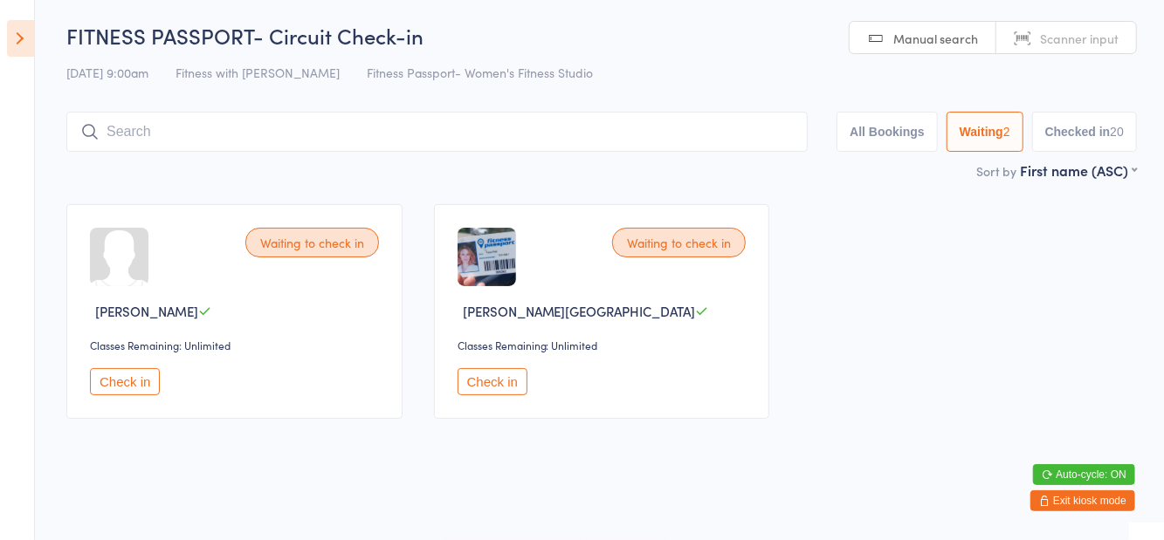
click at [368, 136] on input "search" at bounding box center [436, 132] width 741 height 40
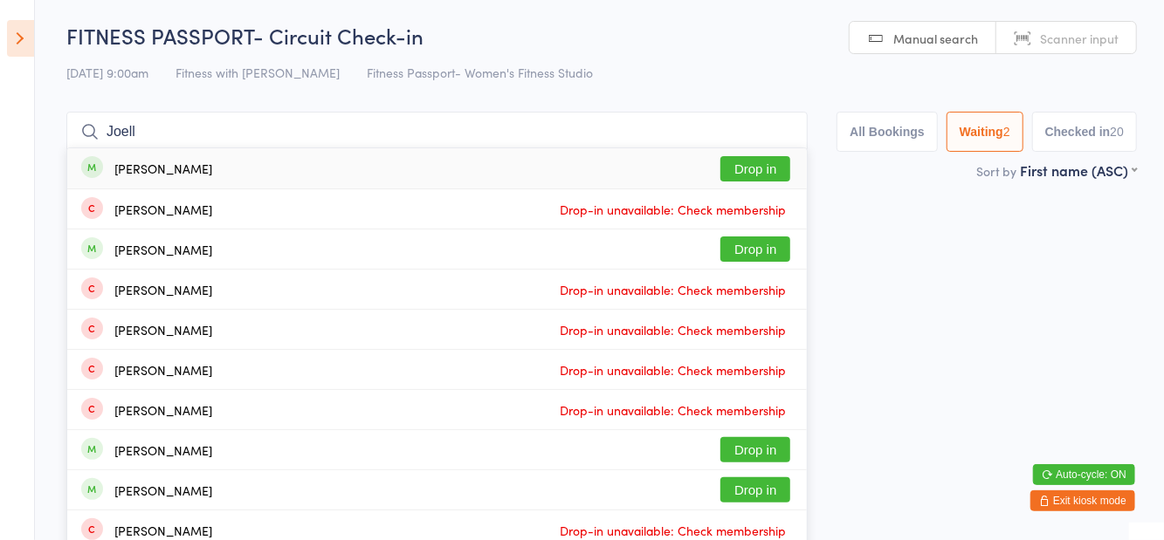
type input "Joell"
click at [784, 173] on button "Drop in" at bounding box center [755, 168] width 70 height 25
